Goal: Information Seeking & Learning: Learn about a topic

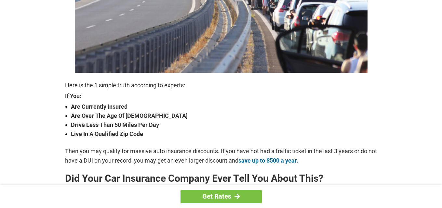
scroll to position [163, 0]
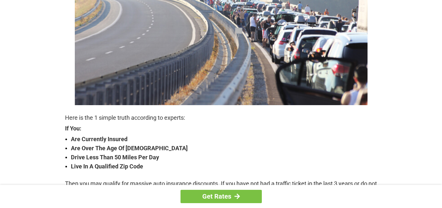
scroll to position [130, 0]
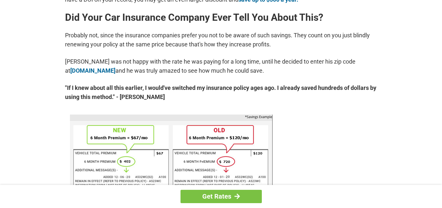
scroll to position [293, 0]
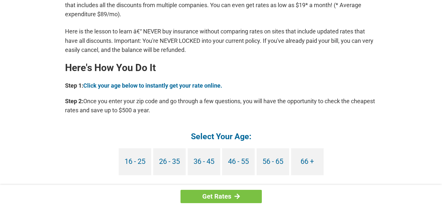
scroll to position [553, 0]
